Goal: Obtain resource: Obtain resource

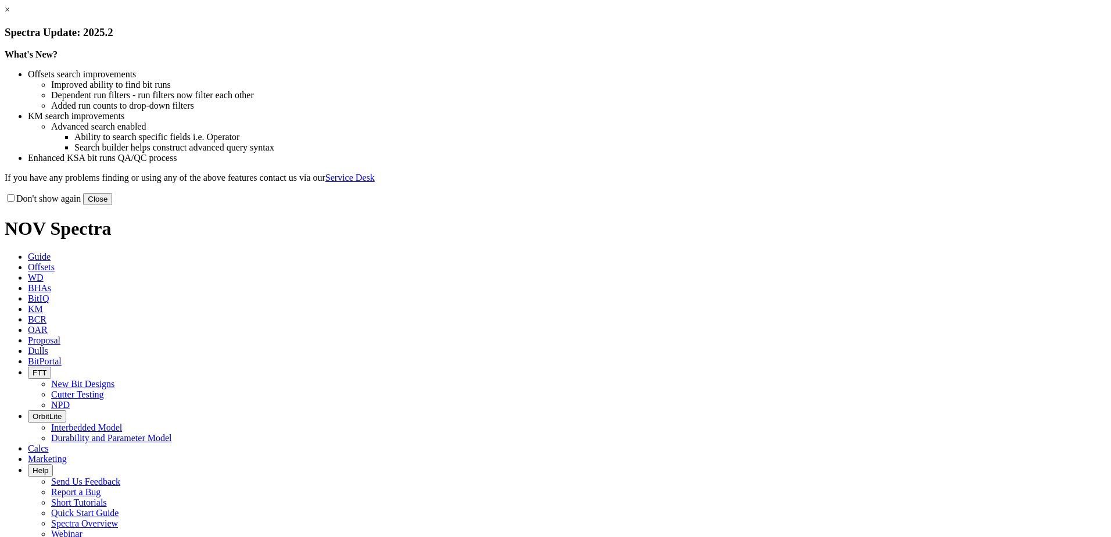
click at [112, 205] on button "Close" at bounding box center [97, 199] width 29 height 12
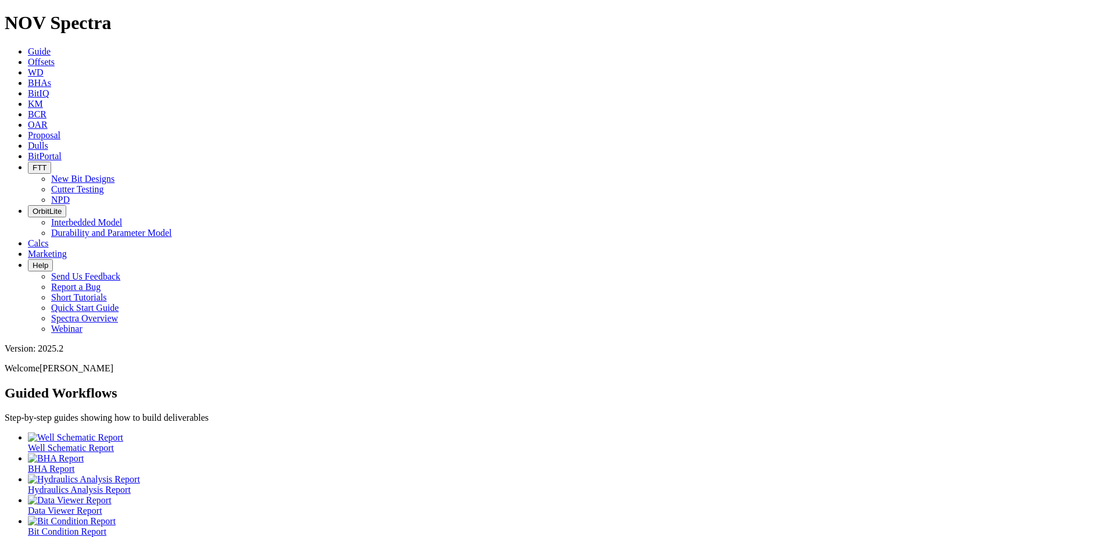
click at [28, 57] on icon at bounding box center [28, 62] width 0 height 10
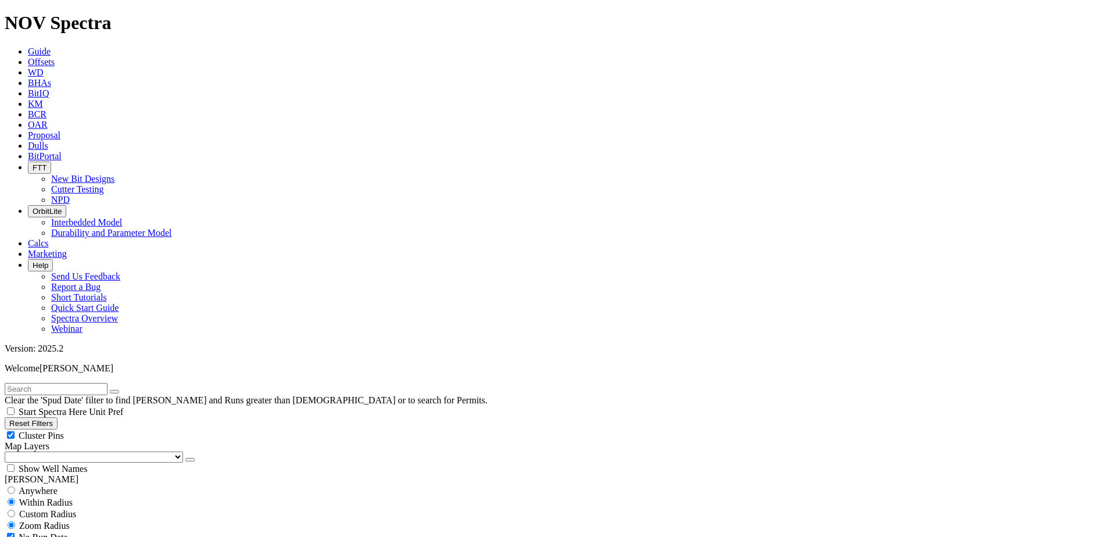
scroll to position [290, 0]
select select "12.25"
checkbox input "false"
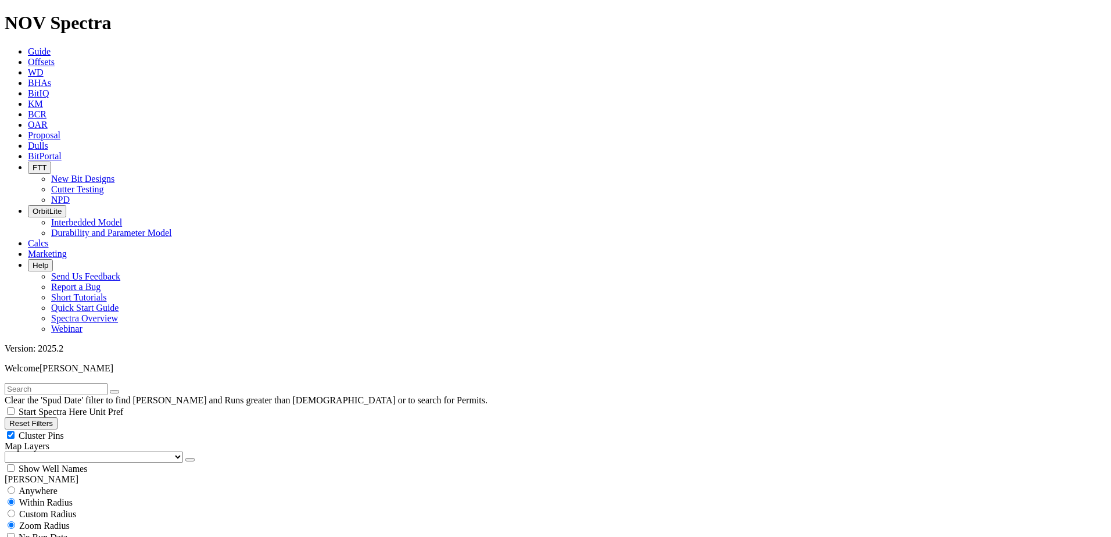
select select "? number:12.25 ?"
